Goal: Task Accomplishment & Management: Manage account settings

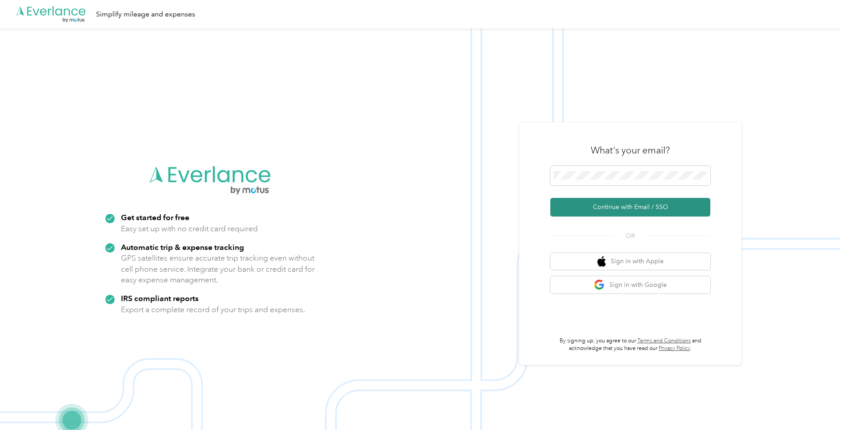
click at [600, 207] on button "Continue with Email / SSO" at bounding box center [630, 207] width 160 height 19
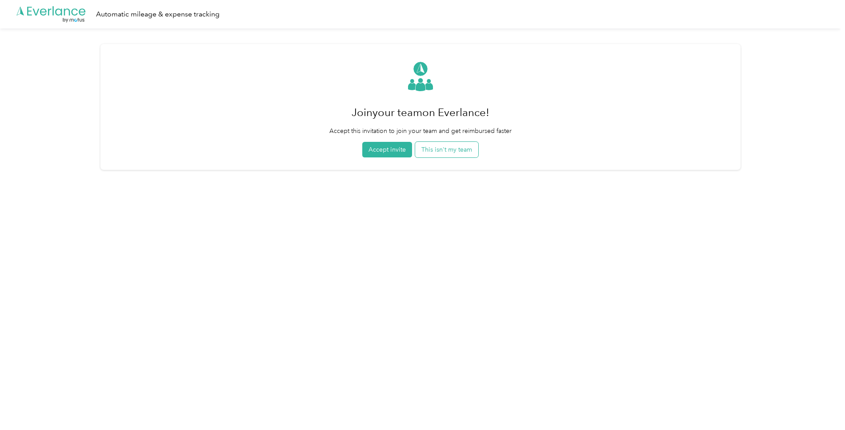
click at [457, 150] on button "This isn't my team" at bounding box center [446, 150] width 63 height 16
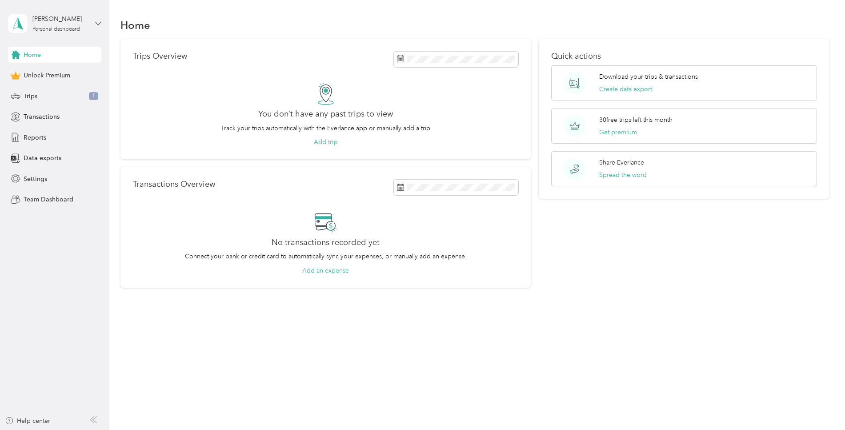
click at [98, 21] on icon at bounding box center [98, 23] width 6 height 6
click at [51, 98] on div "Trips 1" at bounding box center [54, 96] width 93 height 16
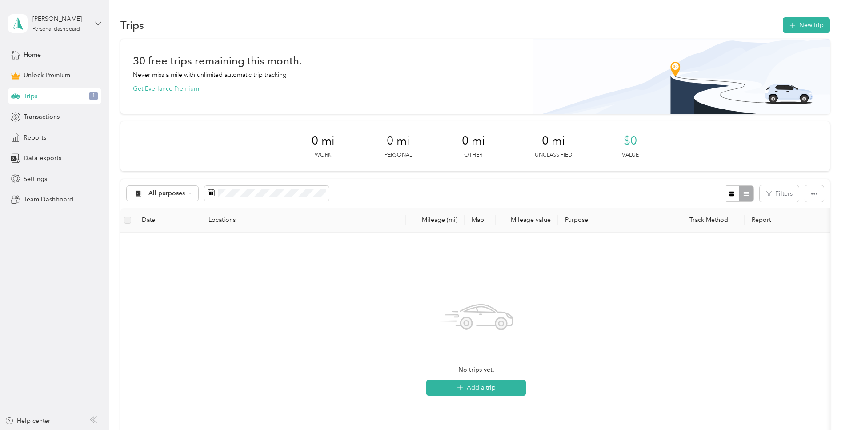
click at [97, 22] on icon at bounding box center [98, 23] width 6 height 6
click at [56, 71] on div "Log out" at bounding box center [101, 73] width 175 height 16
